Goal: Task Accomplishment & Management: Use online tool/utility

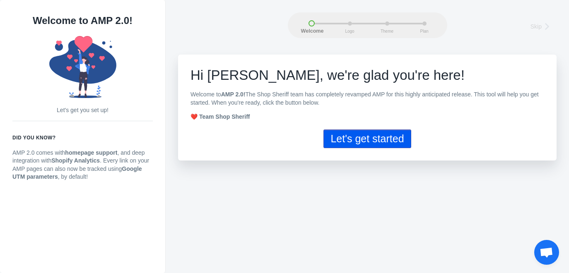
click at [383, 133] on button "Let's get started" at bounding box center [366, 139] width 87 height 19
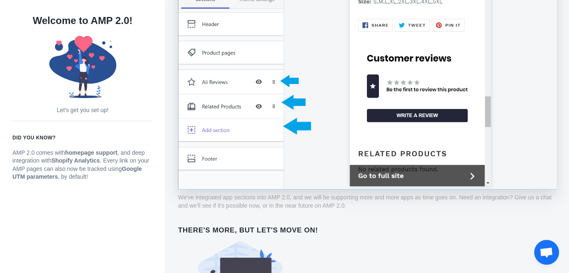
scroll to position [631, 0]
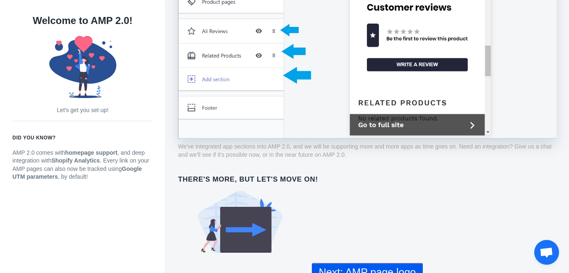
click at [377, 269] on button "Next: AMP page logo" at bounding box center [367, 272] width 111 height 19
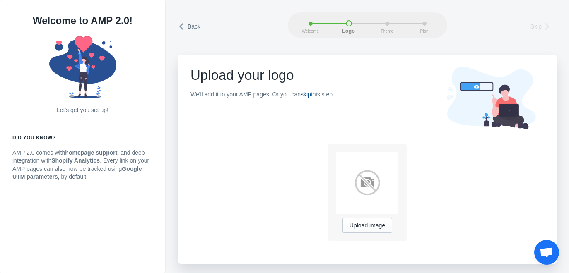
click at [307, 93] on link "skip" at bounding box center [306, 94] width 10 height 7
